Goal: Task Accomplishment & Management: Manage account settings

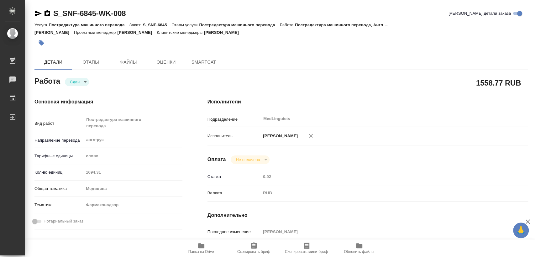
type textarea "x"
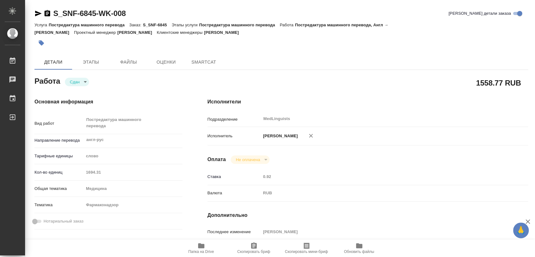
type textarea "x"
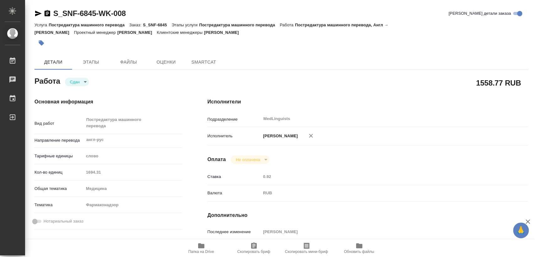
type textarea "x"
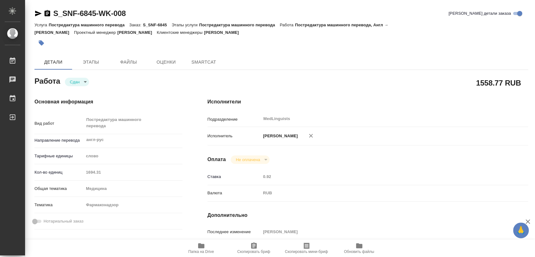
type textarea "x"
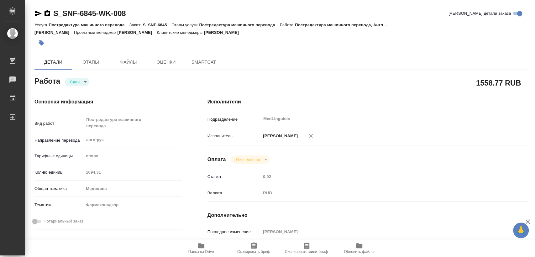
type textarea "x"
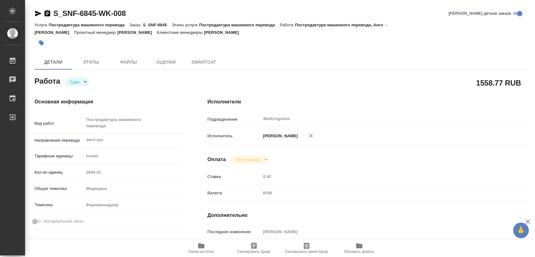
type textarea "x"
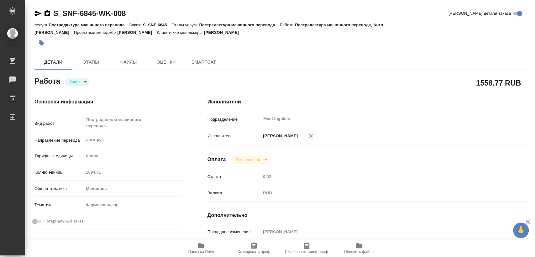
type textarea "x"
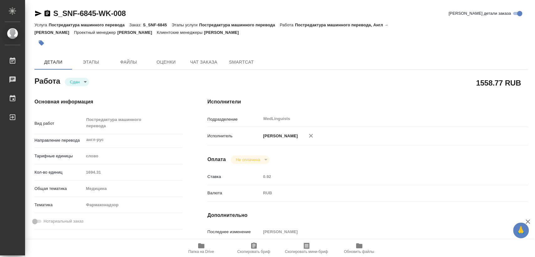
click at [189, 248] on span "Папка на Drive" at bounding box center [201, 248] width 45 height 12
type textarea "x"
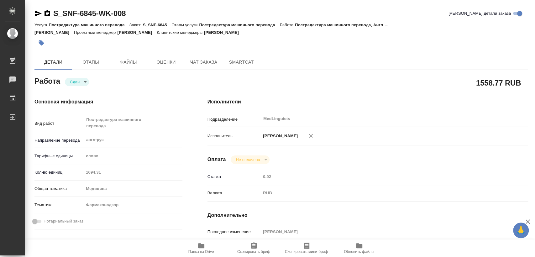
type textarea "x"
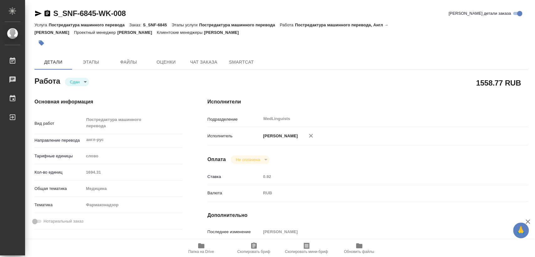
type textarea "x"
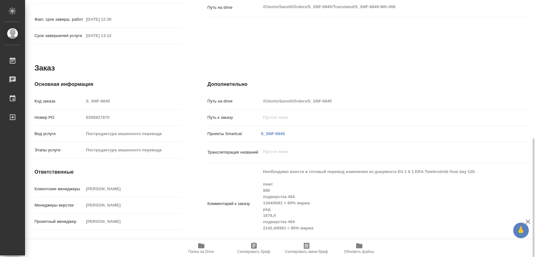
scroll to position [195, 0]
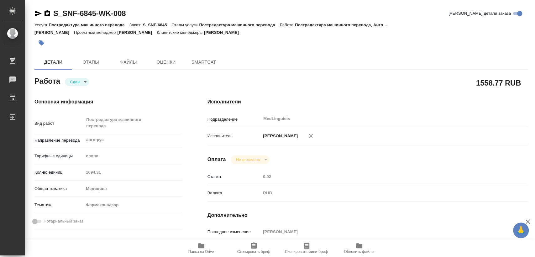
type textarea "x"
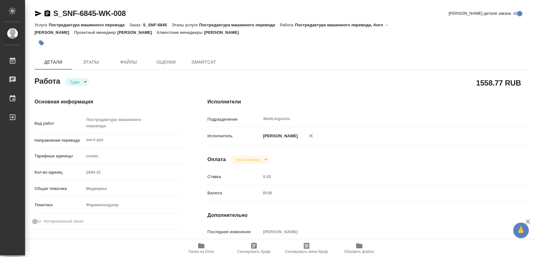
type textarea "x"
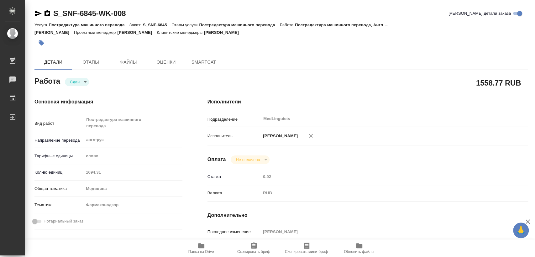
type textarea "x"
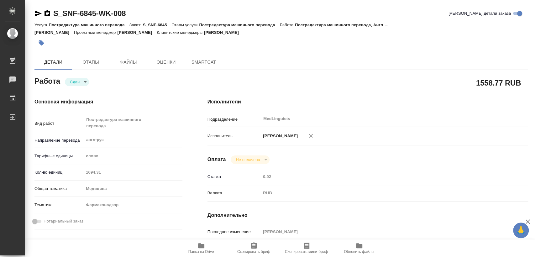
type textarea "x"
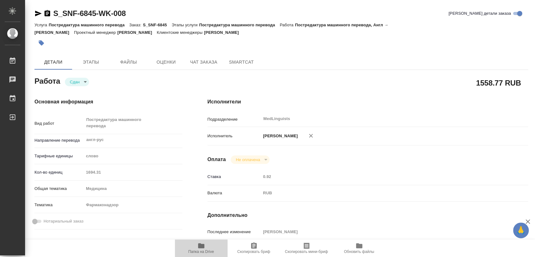
click at [200, 245] on icon "button" at bounding box center [201, 245] width 6 height 5
type textarea "x"
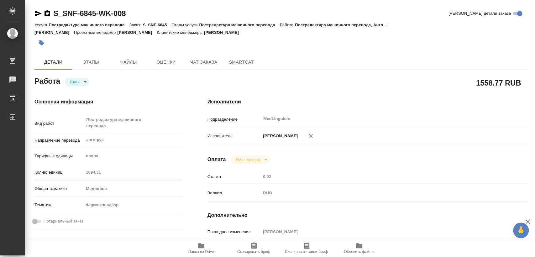
type textarea "x"
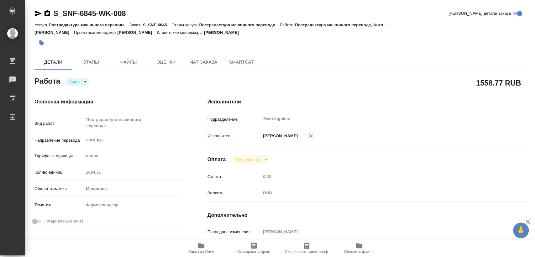
type textarea "x"
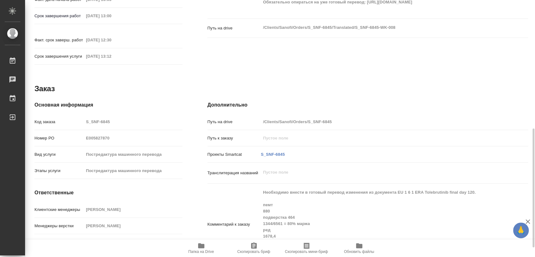
scroll to position [299, 0]
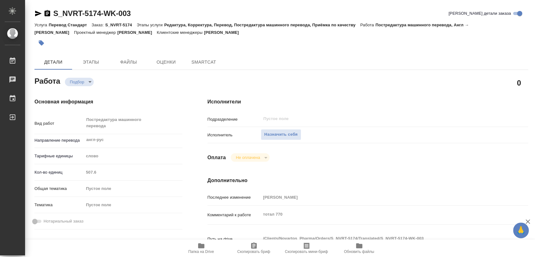
type textarea "x"
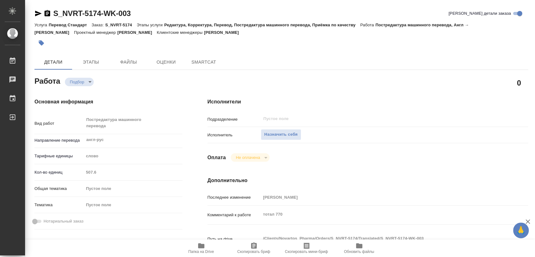
type textarea "x"
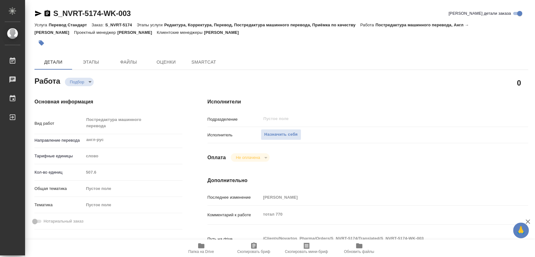
type textarea "x"
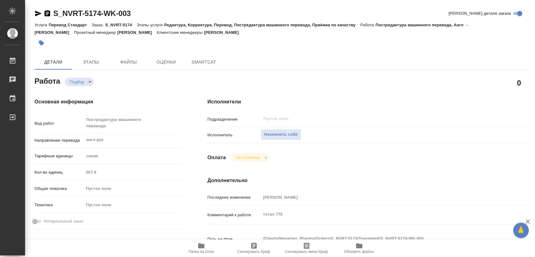
type textarea "x"
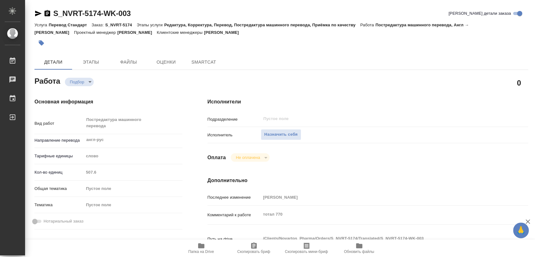
type textarea "x"
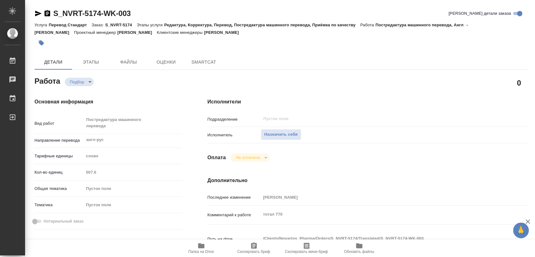
type textarea "x"
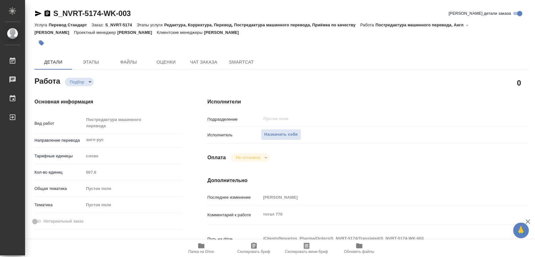
type textarea "x"
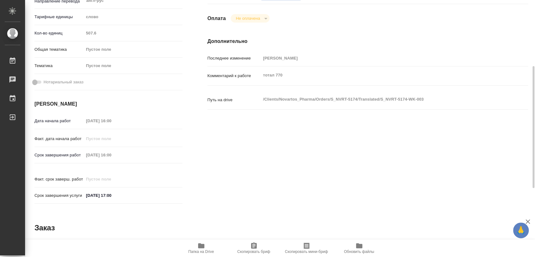
type textarea "x"
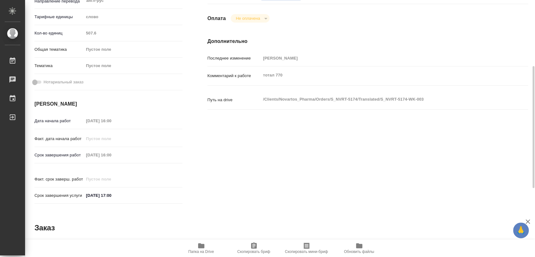
scroll to position [284, 0]
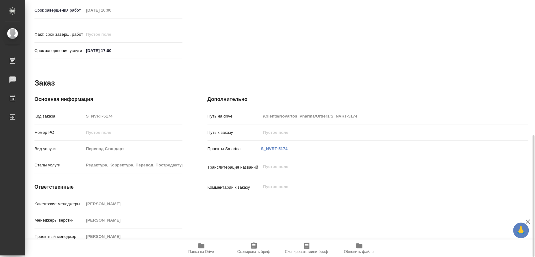
type textarea "x"
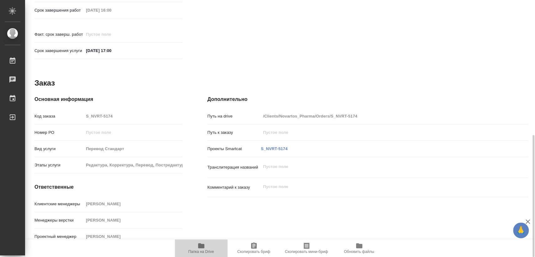
click at [195, 248] on span "Папка на Drive" at bounding box center [201, 248] width 45 height 12
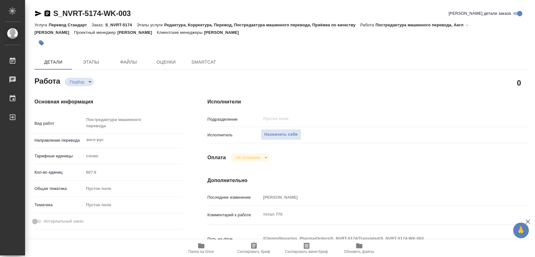
type textarea "x"
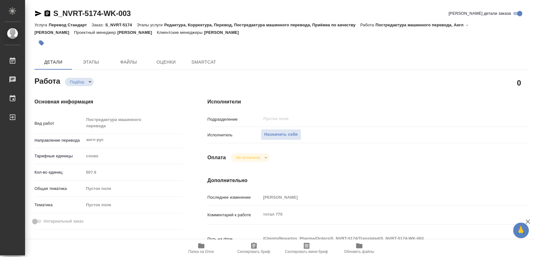
type textarea "x"
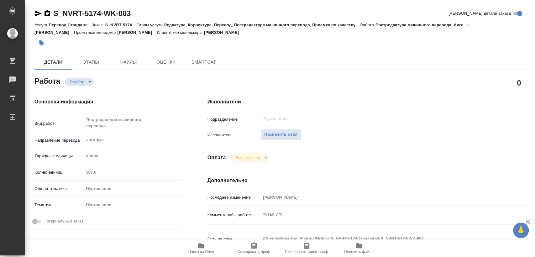
type textarea "x"
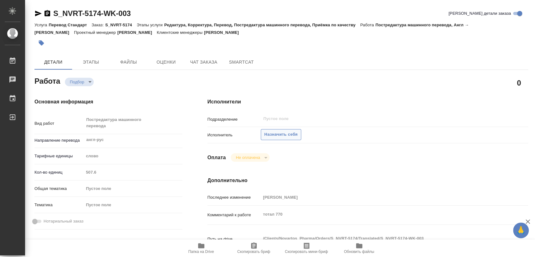
type textarea "x"
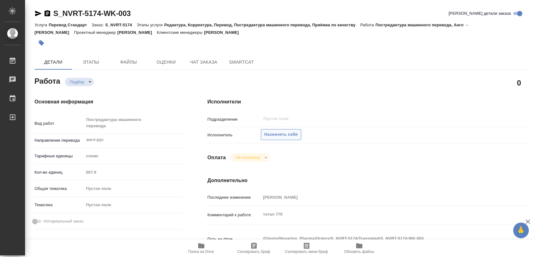
click at [288, 132] on span "Назначить себя" at bounding box center [280, 134] width 33 height 7
type textarea "x"
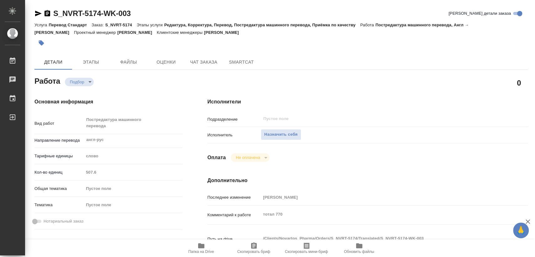
type textarea "x"
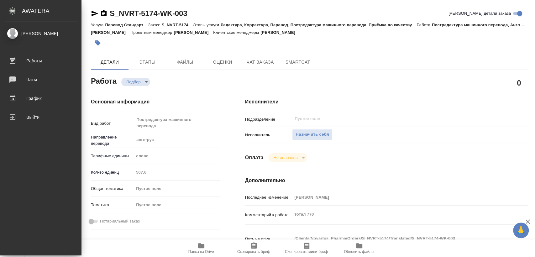
type textarea "x"
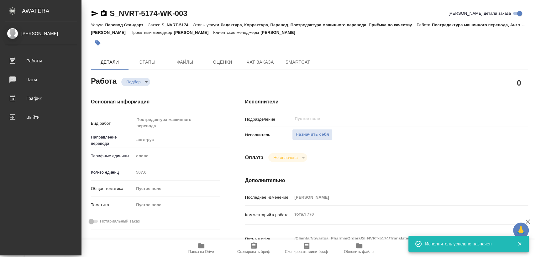
type textarea "x"
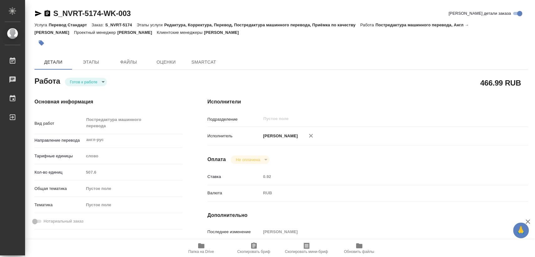
type textarea "x"
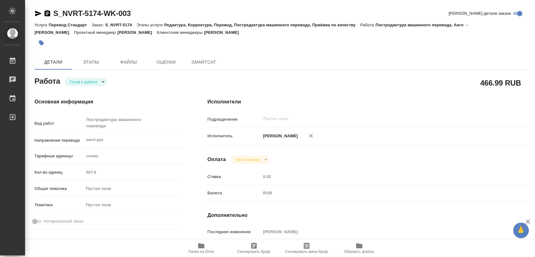
type textarea "x"
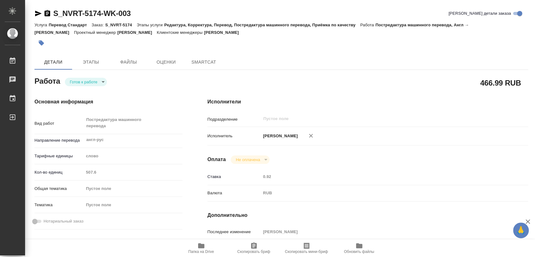
type textarea "x"
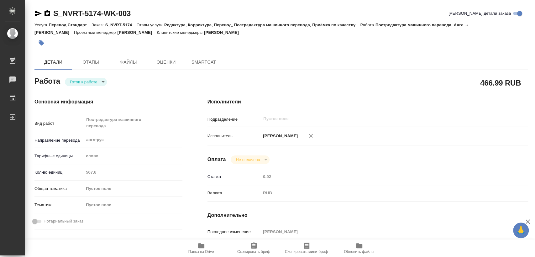
click at [50, 13] on icon "button" at bounding box center [47, 13] width 6 height 6
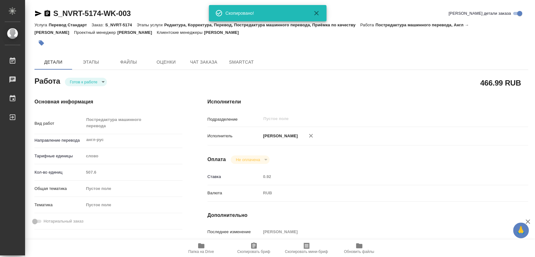
type textarea "x"
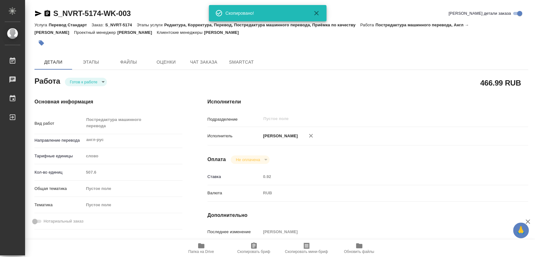
type textarea "x"
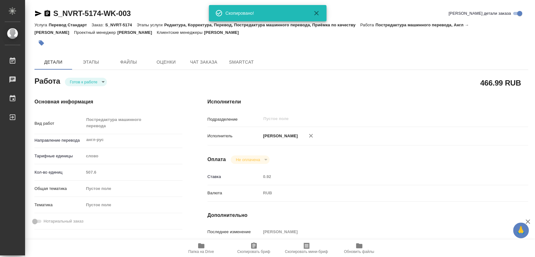
type textarea "x"
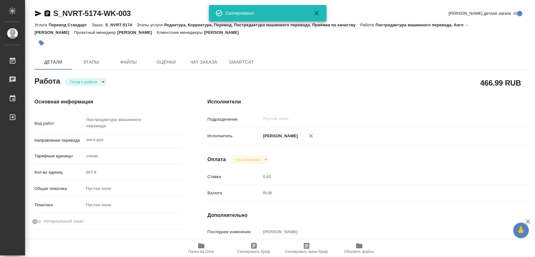
scroll to position [70, 0]
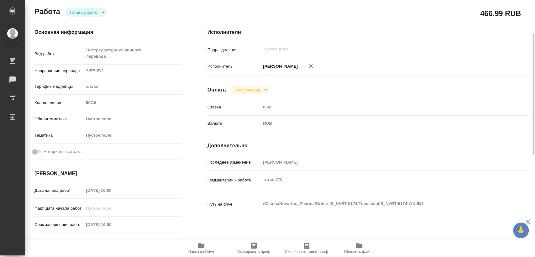
click at [75, 220] on div "Срок завершения работ [DATE] 16:00" at bounding box center [108, 224] width 148 height 11
